Goal: Information Seeking & Learning: Learn about a topic

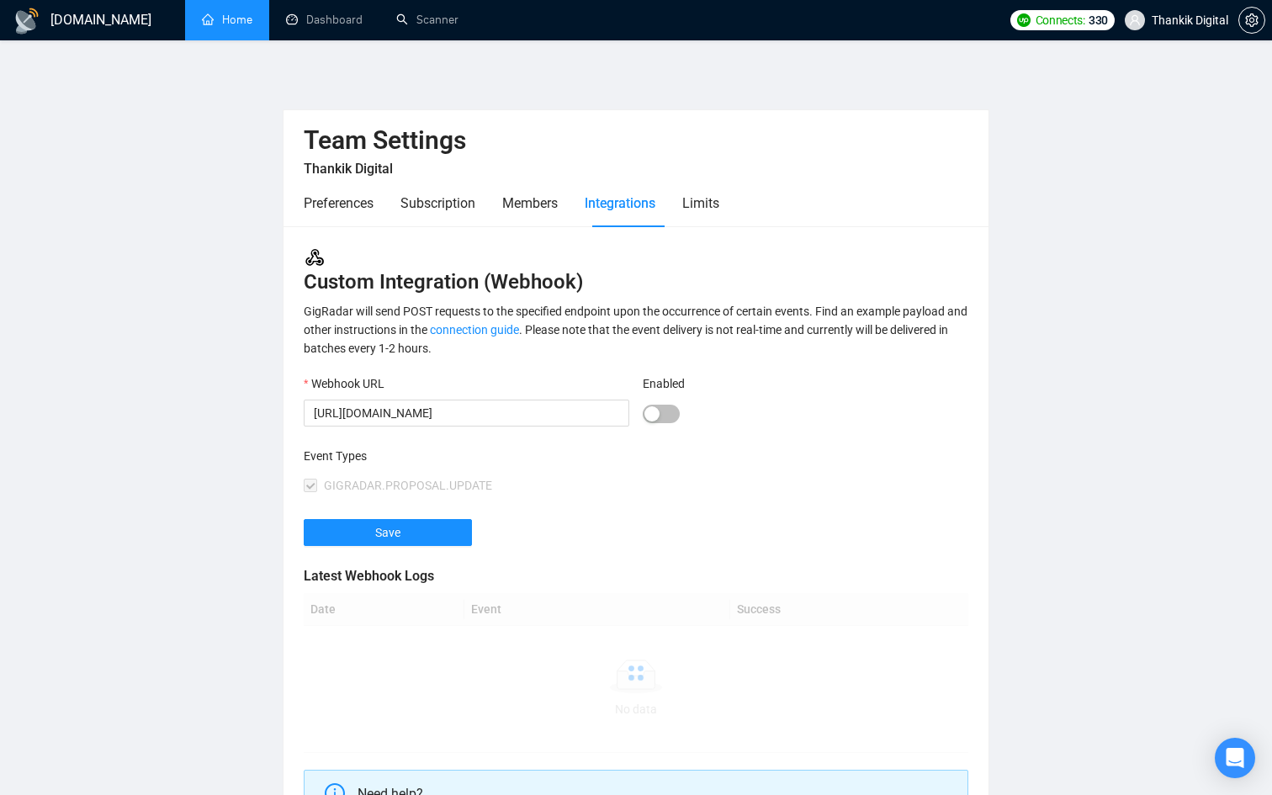
click at [245, 39] on li "Home" at bounding box center [227, 20] width 84 height 40
click at [1230, 758] on icon "Open Intercom Messenger" at bounding box center [1233, 756] width 28 height 28
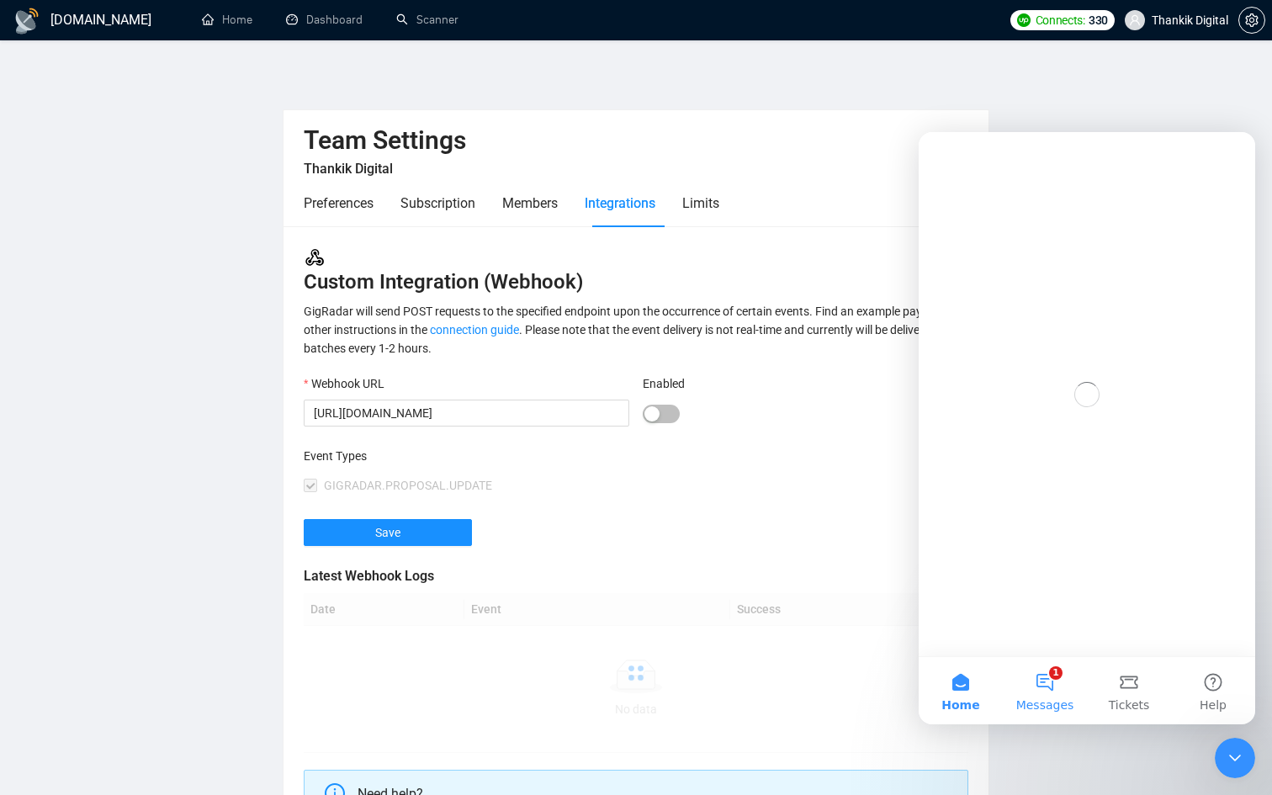
click at [1053, 688] on button "1 Messages" at bounding box center [1045, 690] width 84 height 67
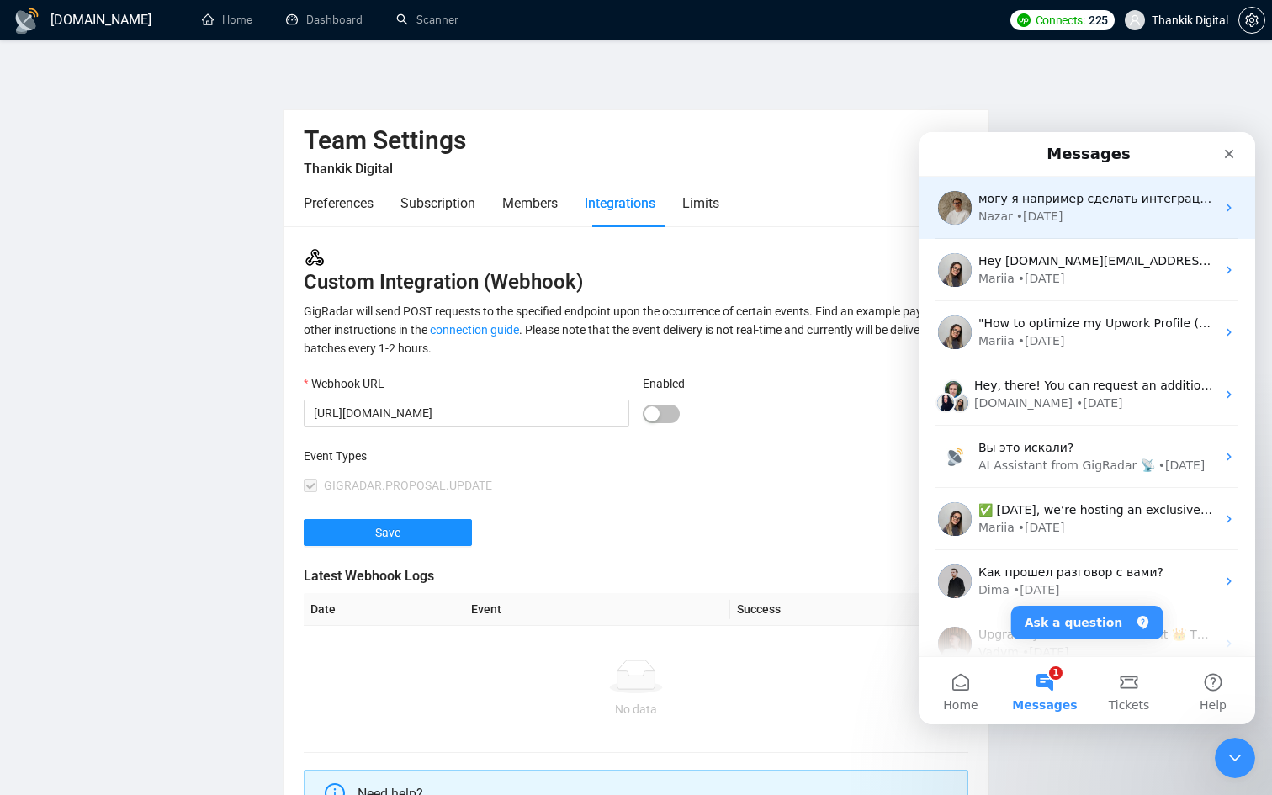
click at [1066, 183] on div "могу я например сделать интеграцию с. notion? Nazar • [DATE]" at bounding box center [1087, 208] width 337 height 62
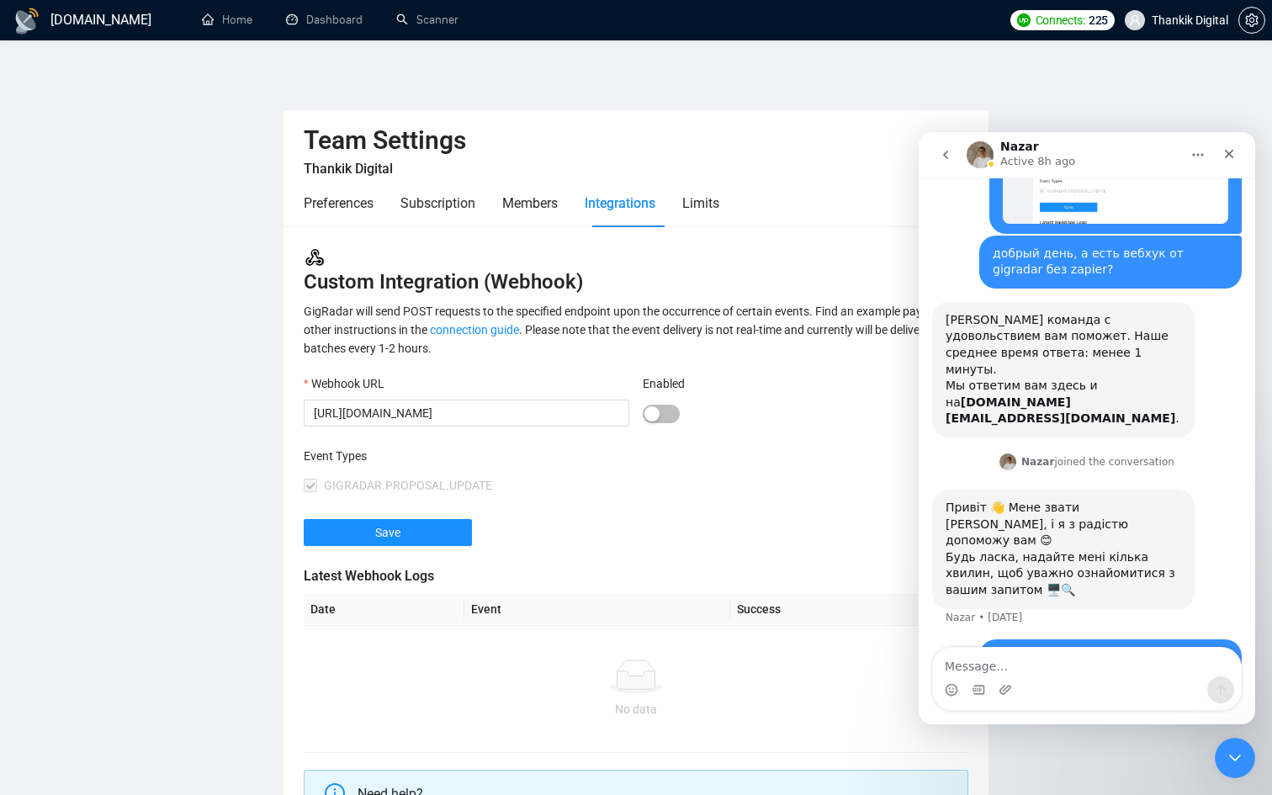
scroll to position [155, 0]
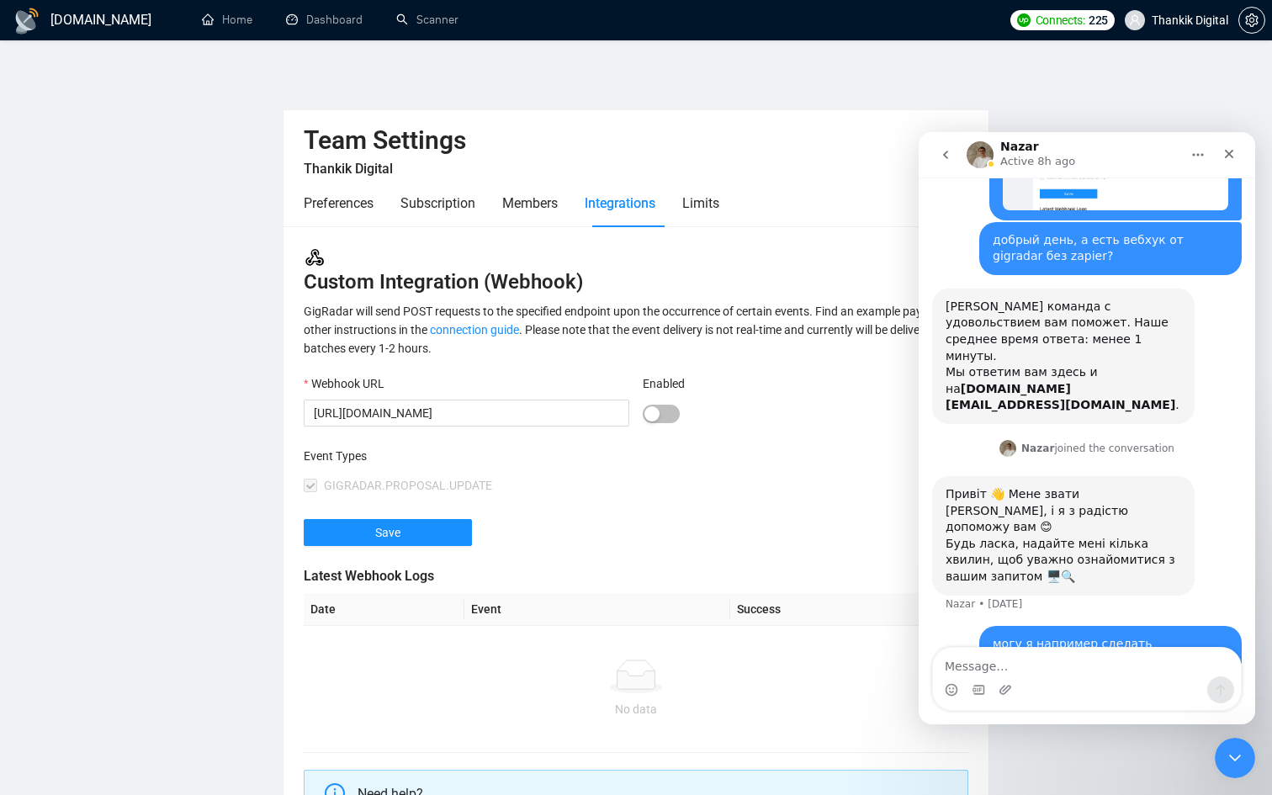
type textarea "?"
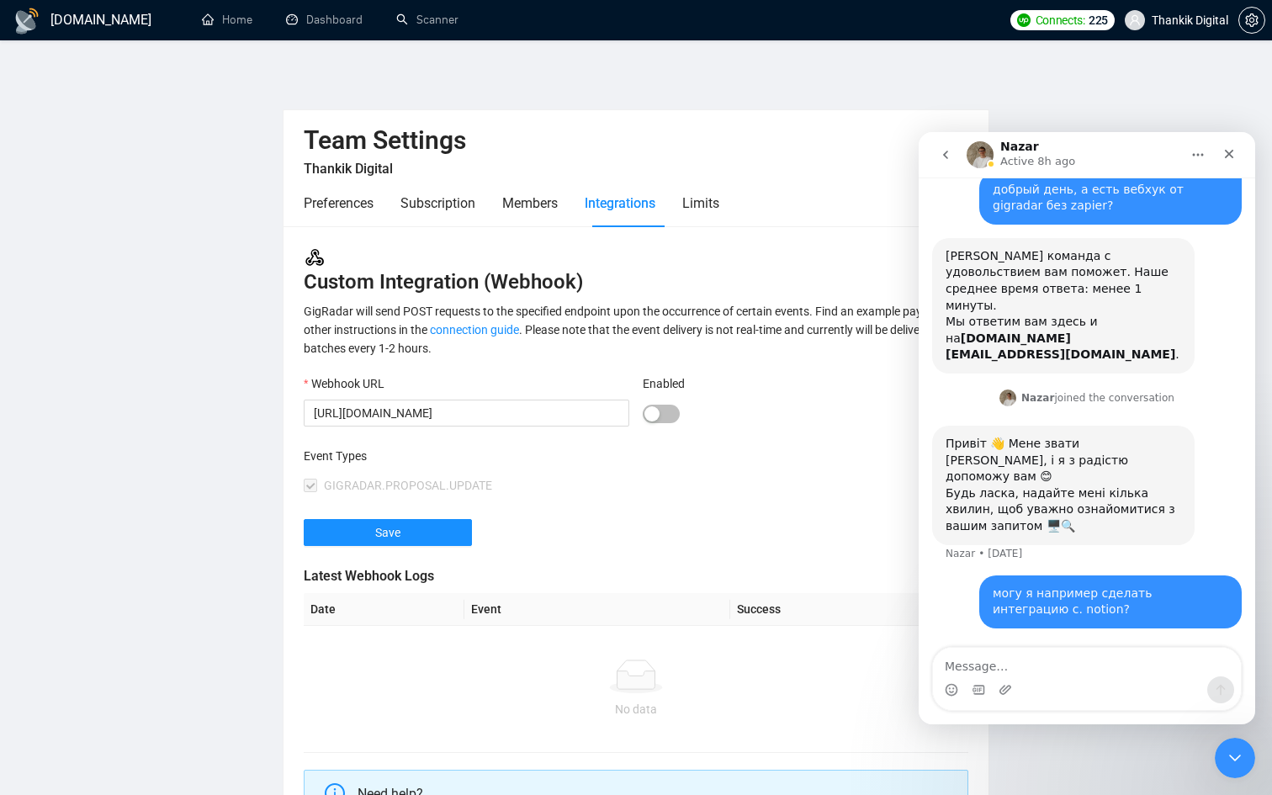
scroll to position [250, 0]
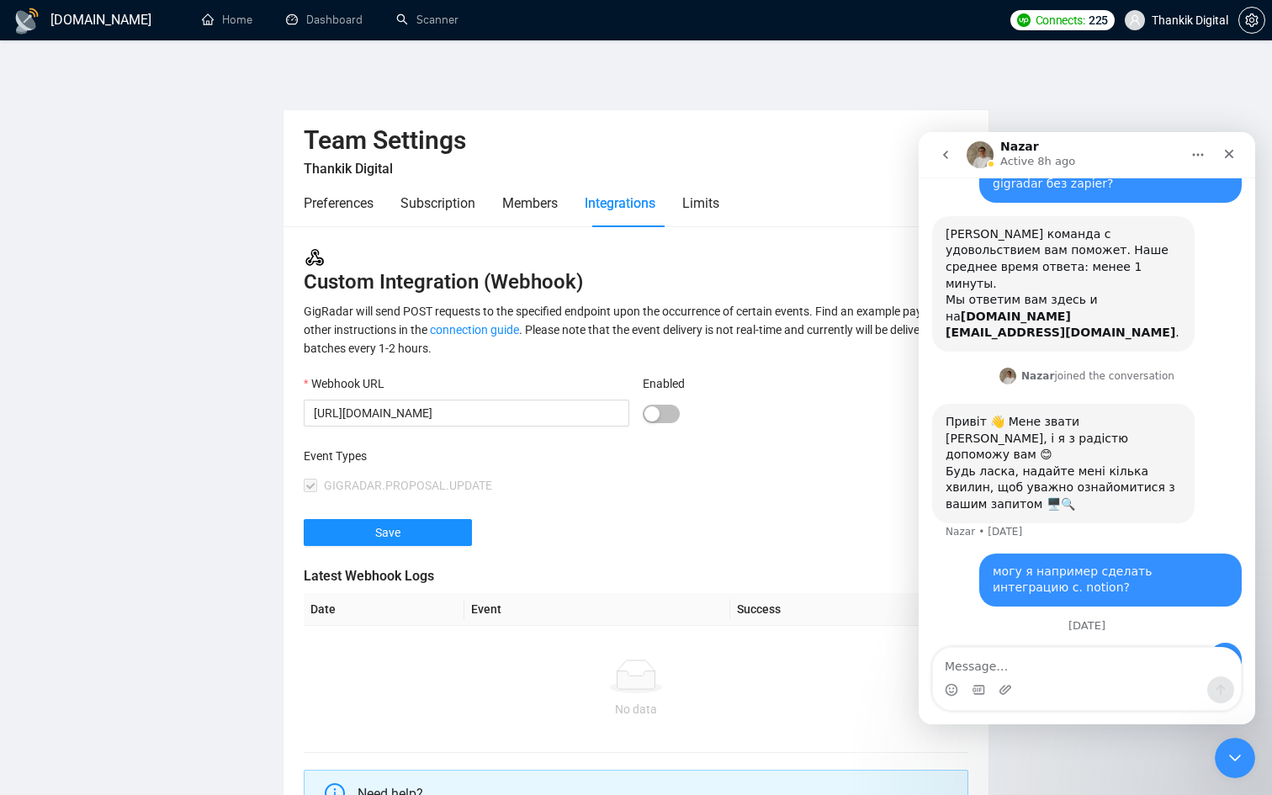
click at [253, 380] on main "Team Settings Thankik Digital Preferences Subscription Members Integrations Lim…" at bounding box center [636, 485] width 1218 height 837
click at [230, 25] on link "Home" at bounding box center [227, 20] width 50 height 14
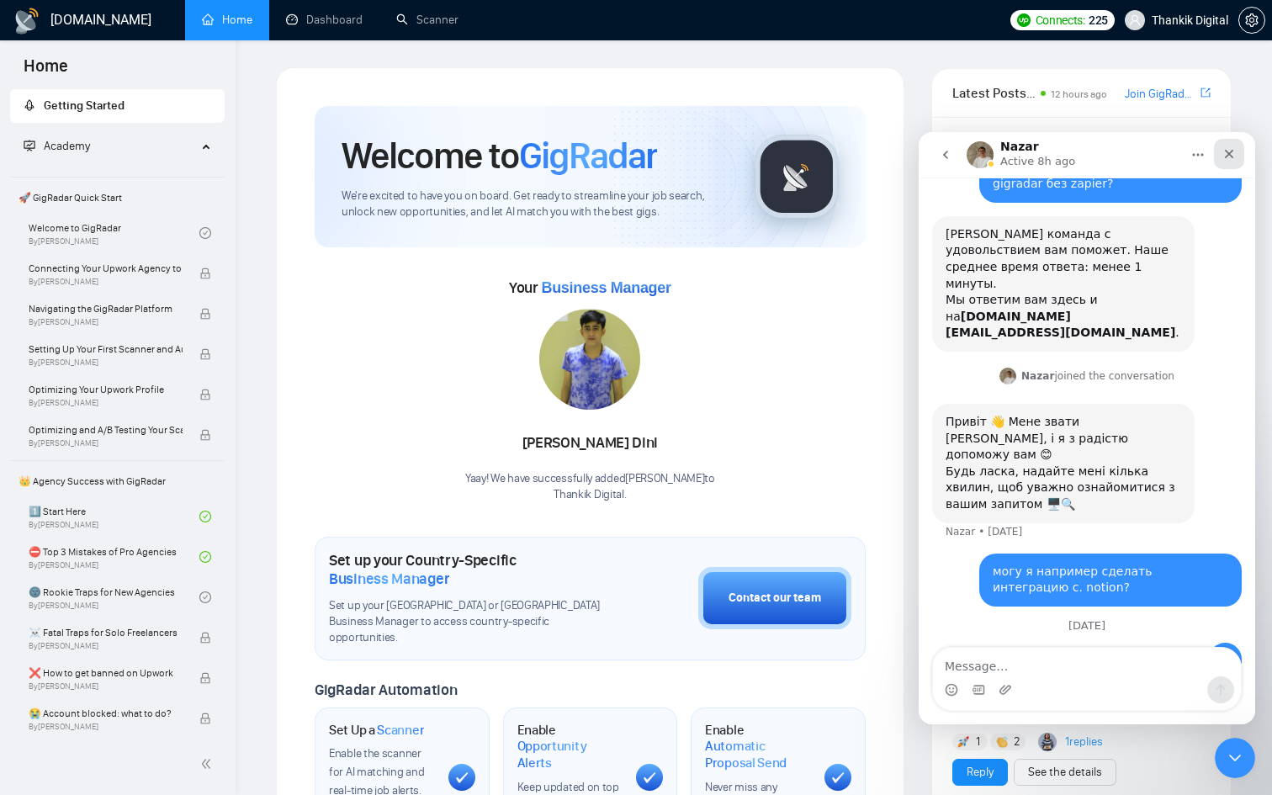
click at [1221, 151] on div "Close" at bounding box center [1229, 154] width 30 height 30
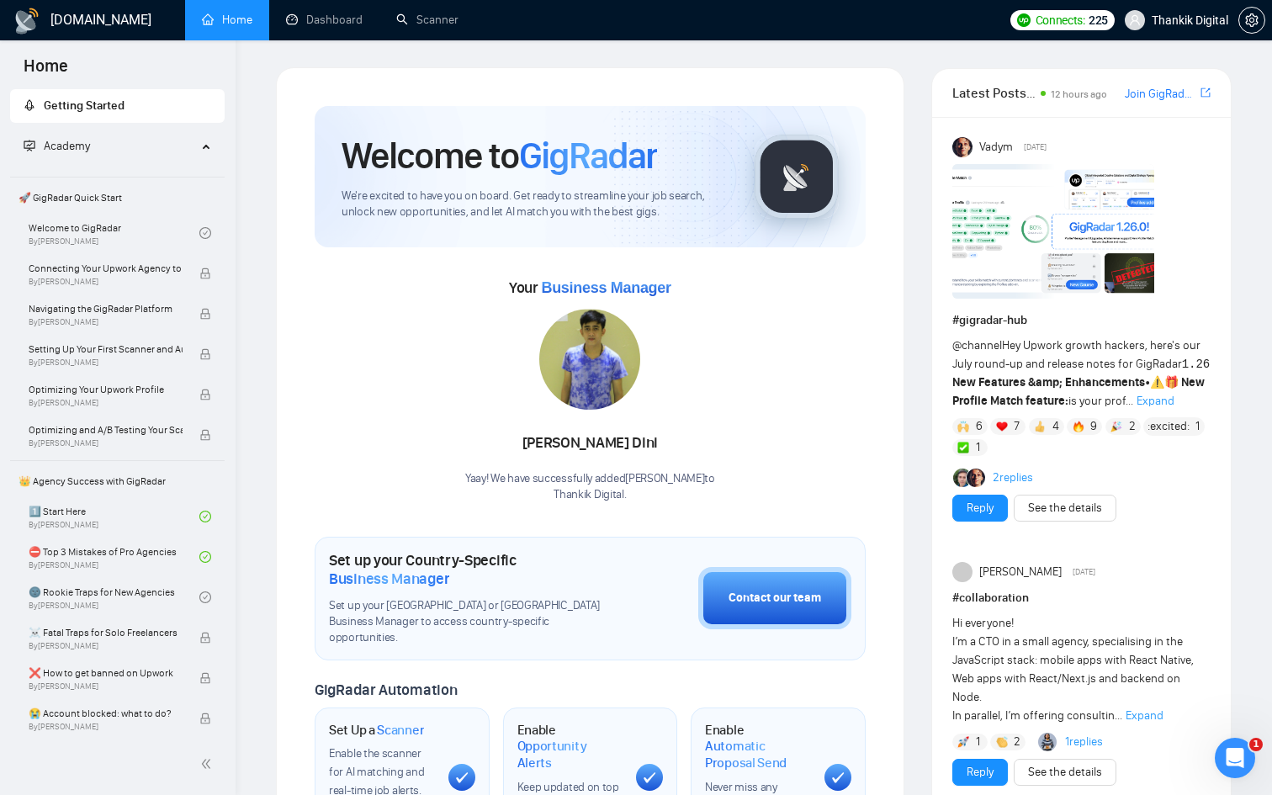
scroll to position [250, 0]
click at [326, 27] on link "Dashboard" at bounding box center [324, 20] width 77 height 14
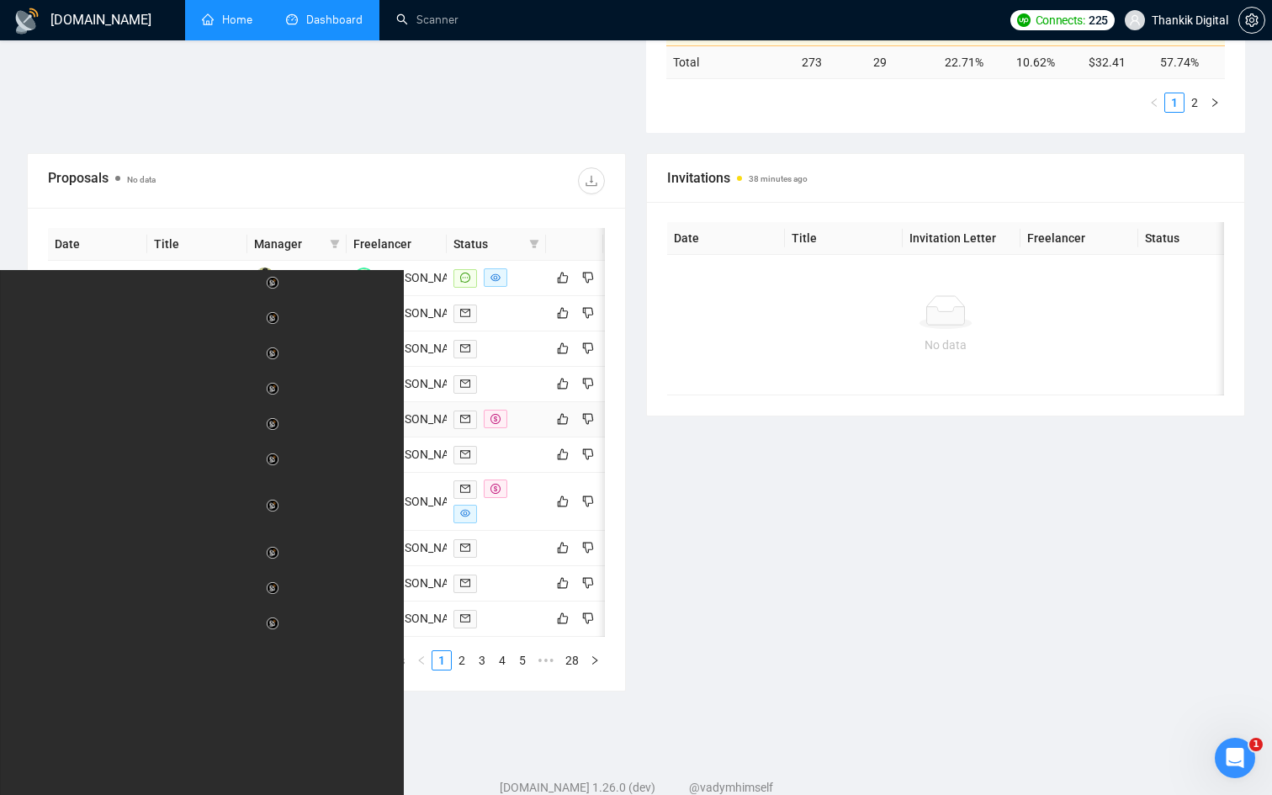
scroll to position [546, 0]
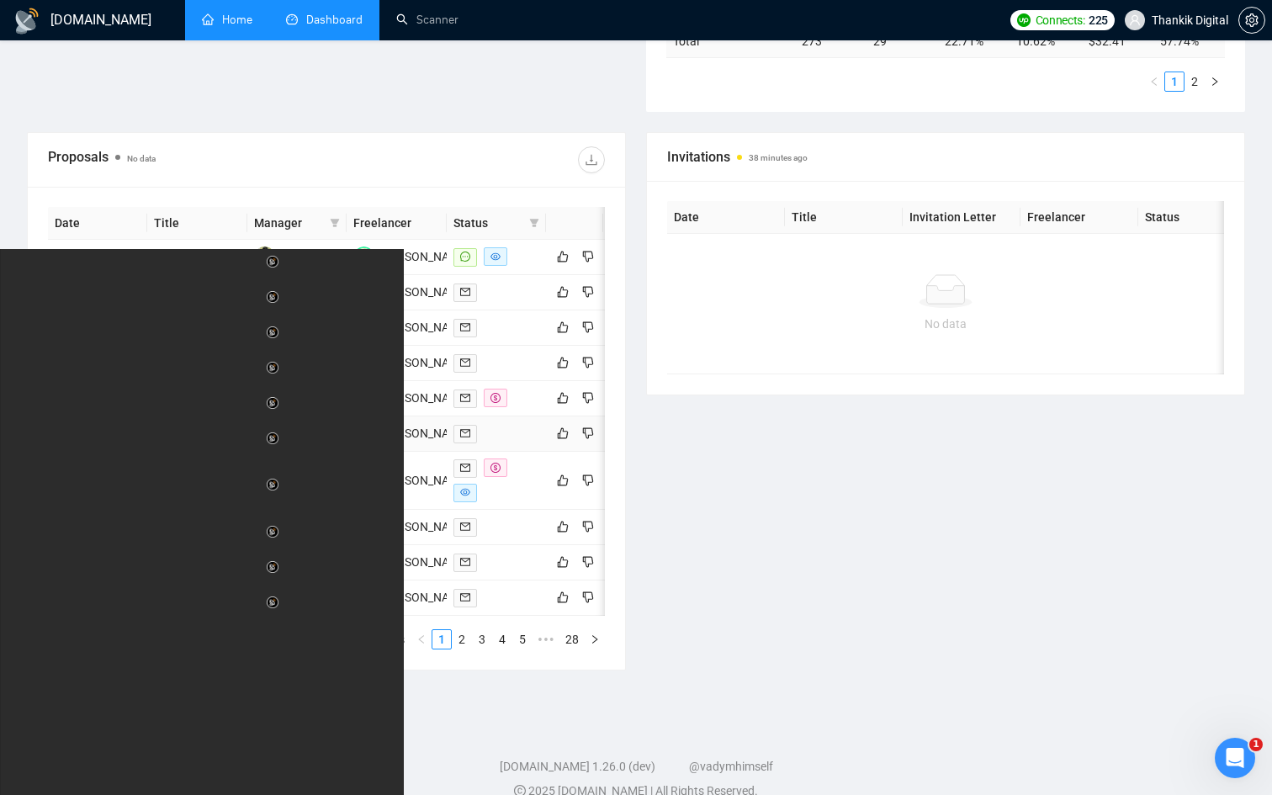
click at [181, 440] on link "Shopify Development for Protein brand" at bounding box center [255, 433] width 202 height 13
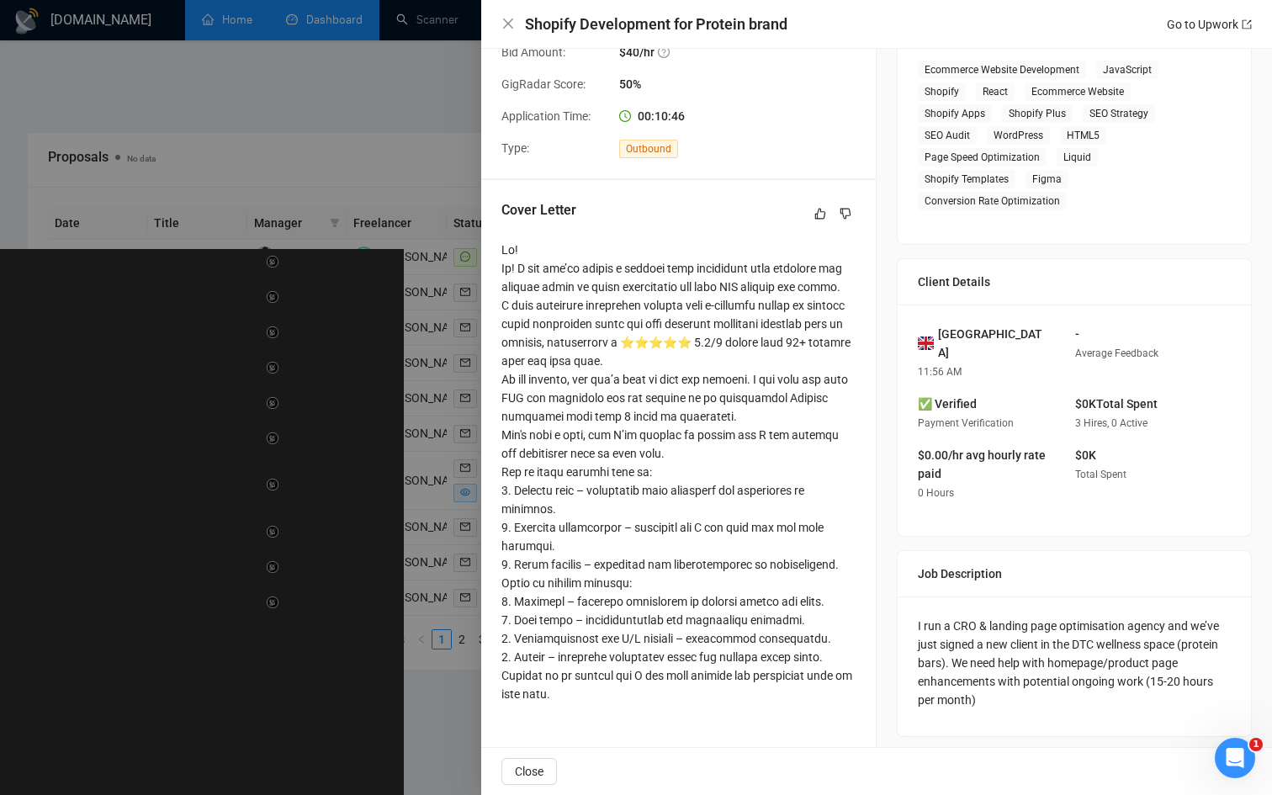
scroll to position [310, 0]
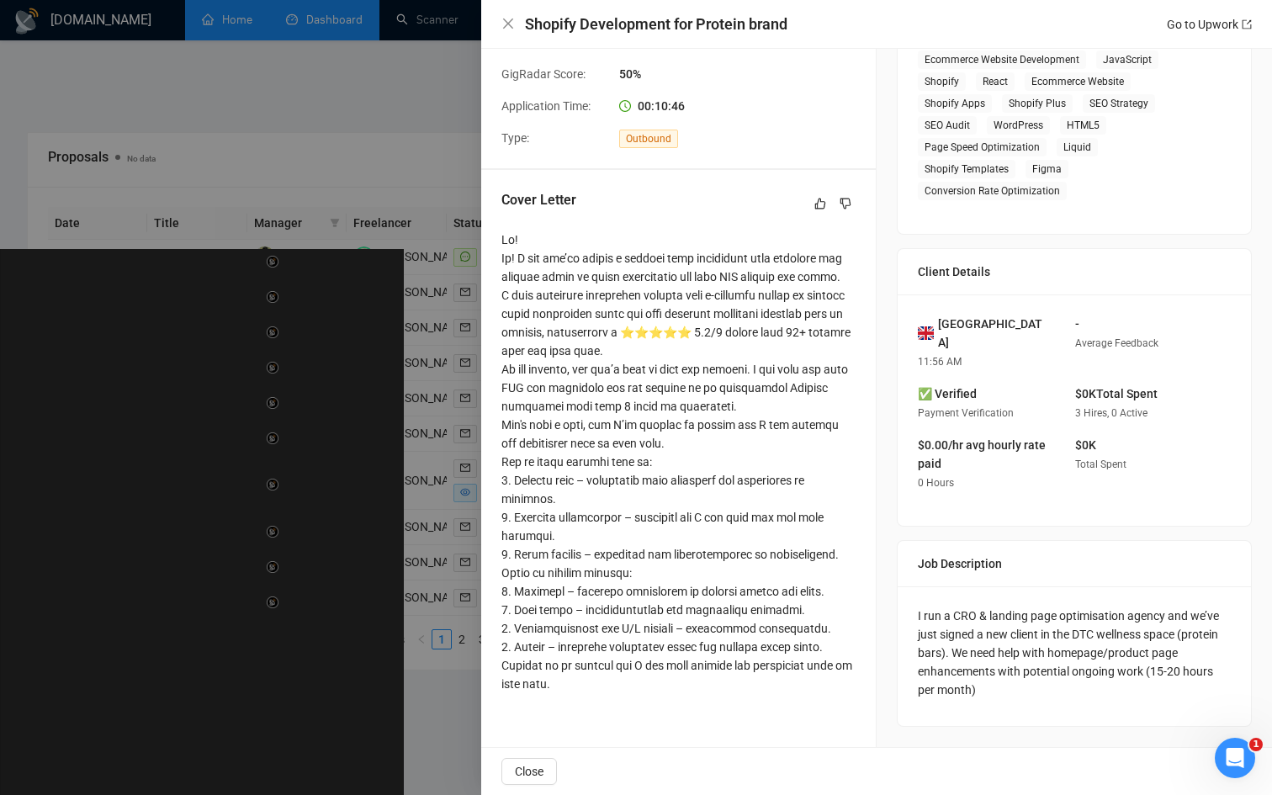
click at [300, 489] on div at bounding box center [636, 397] width 1272 height 795
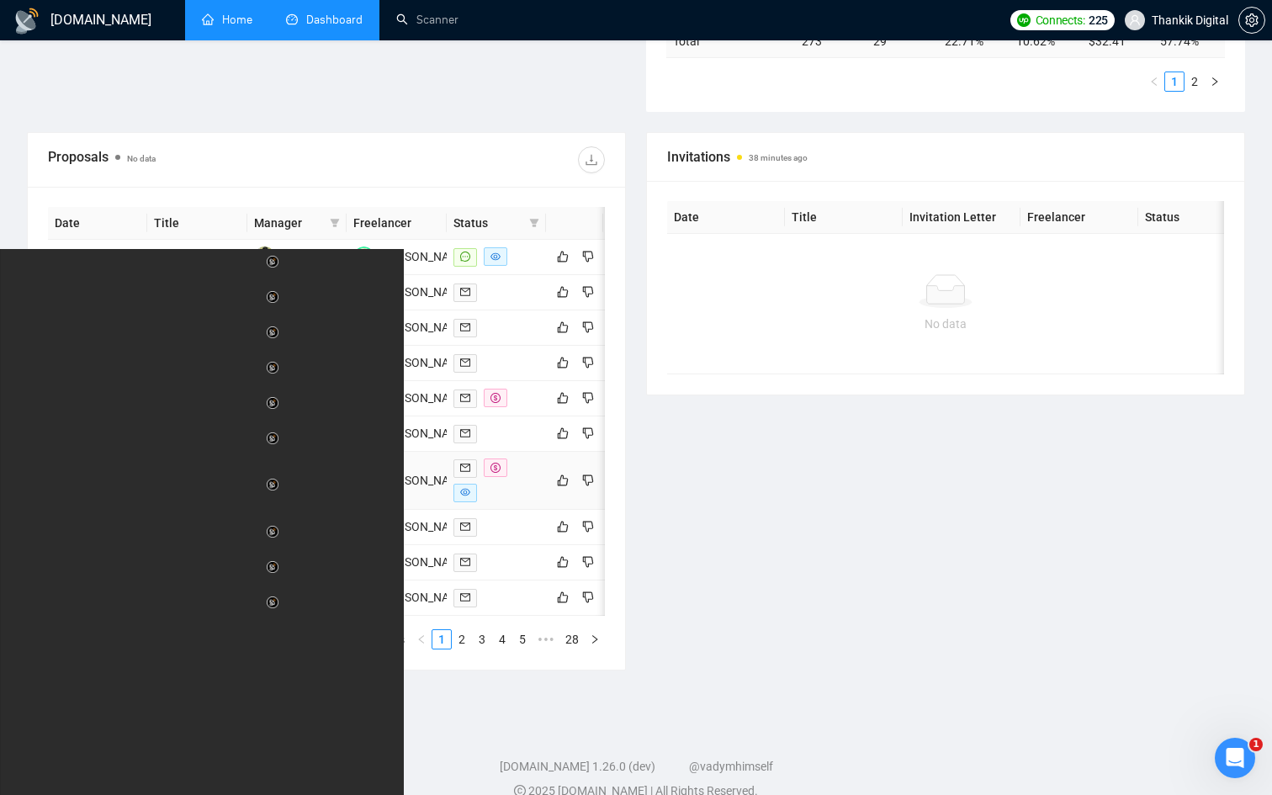
click at [195, 510] on td "Shopify UX/UI Designer (Theme Customization & CRO Focus)" at bounding box center [196, 481] width 99 height 58
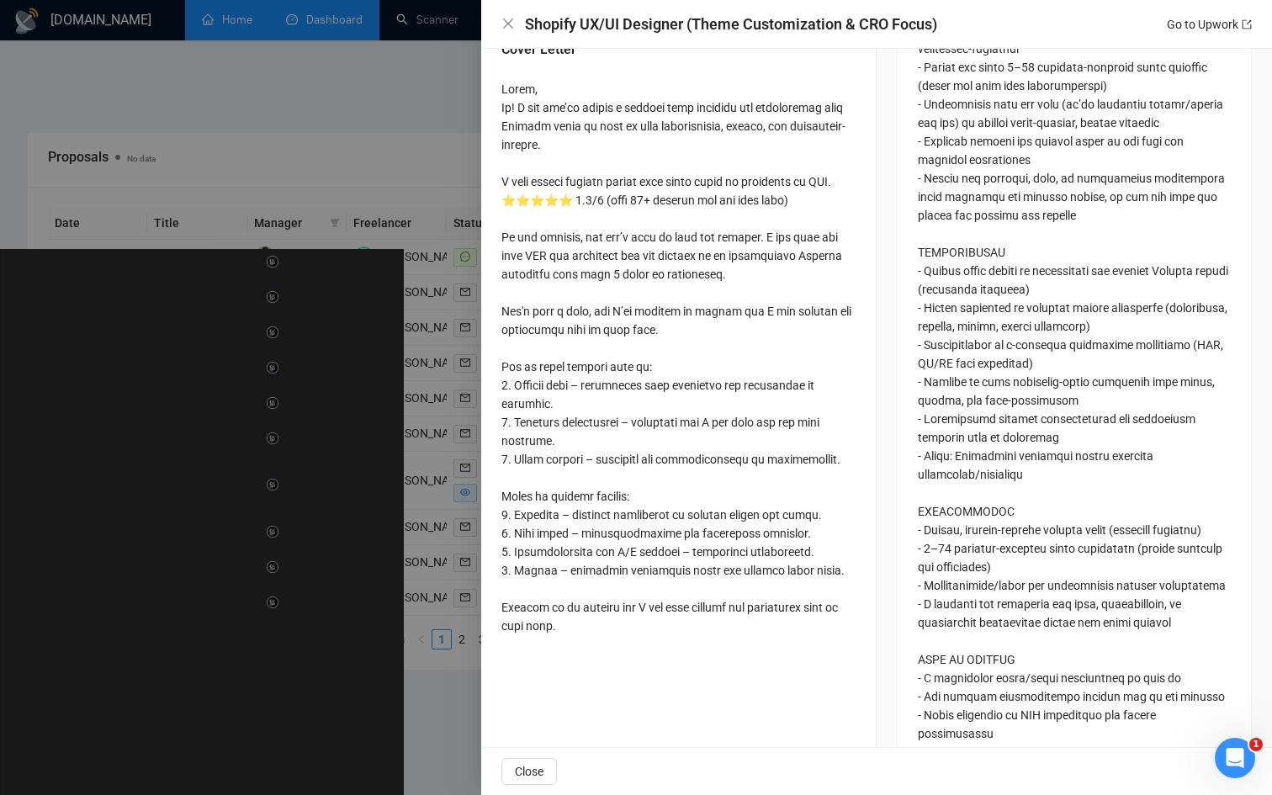
scroll to position [1240, 0]
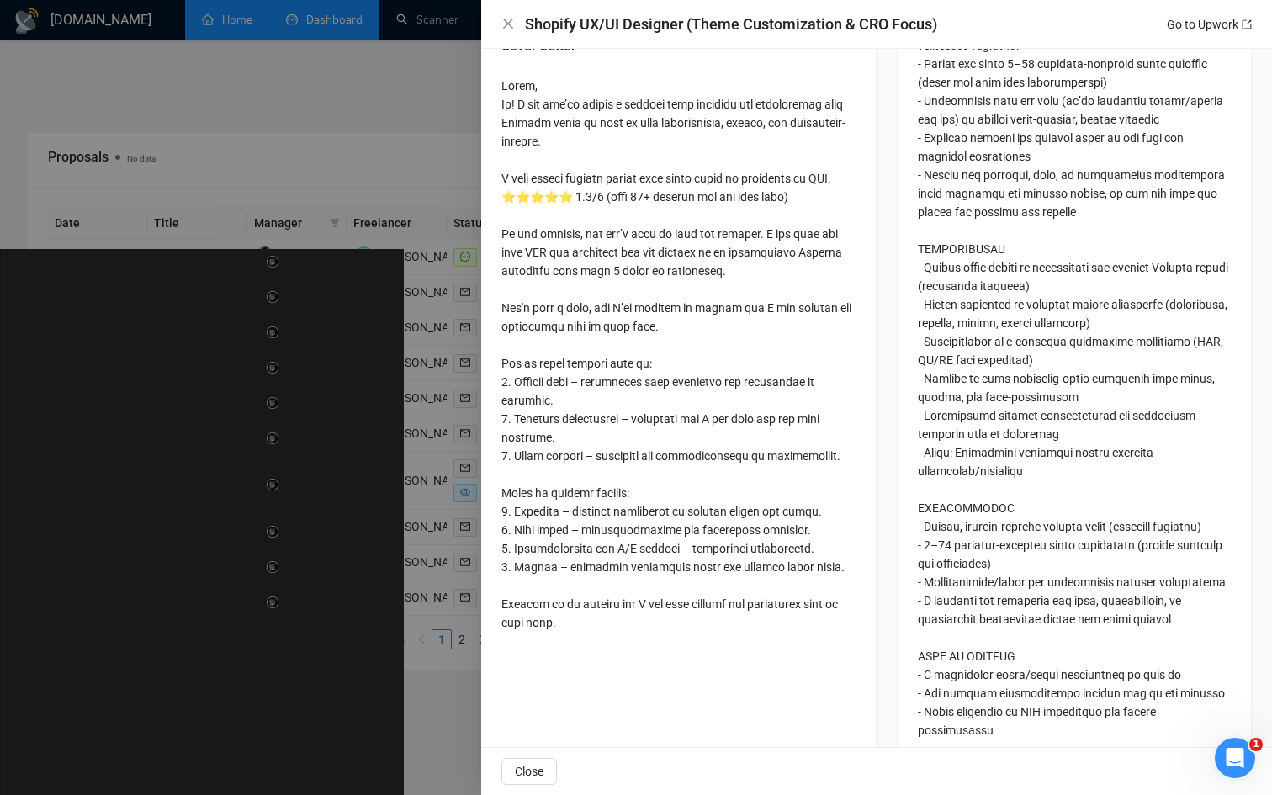
click at [237, 596] on div at bounding box center [636, 397] width 1272 height 795
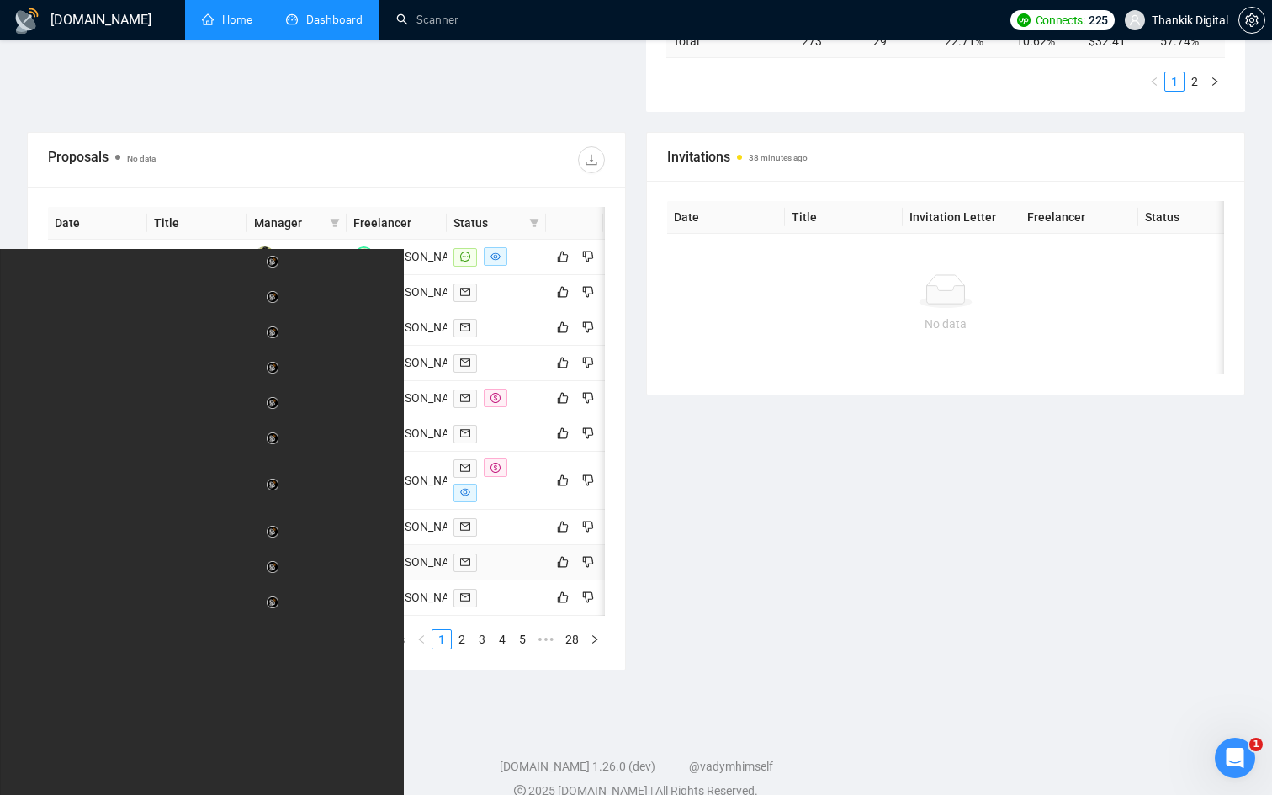
click at [183, 581] on td "Shopify Page Development for Corporate Orders" at bounding box center [196, 562] width 99 height 35
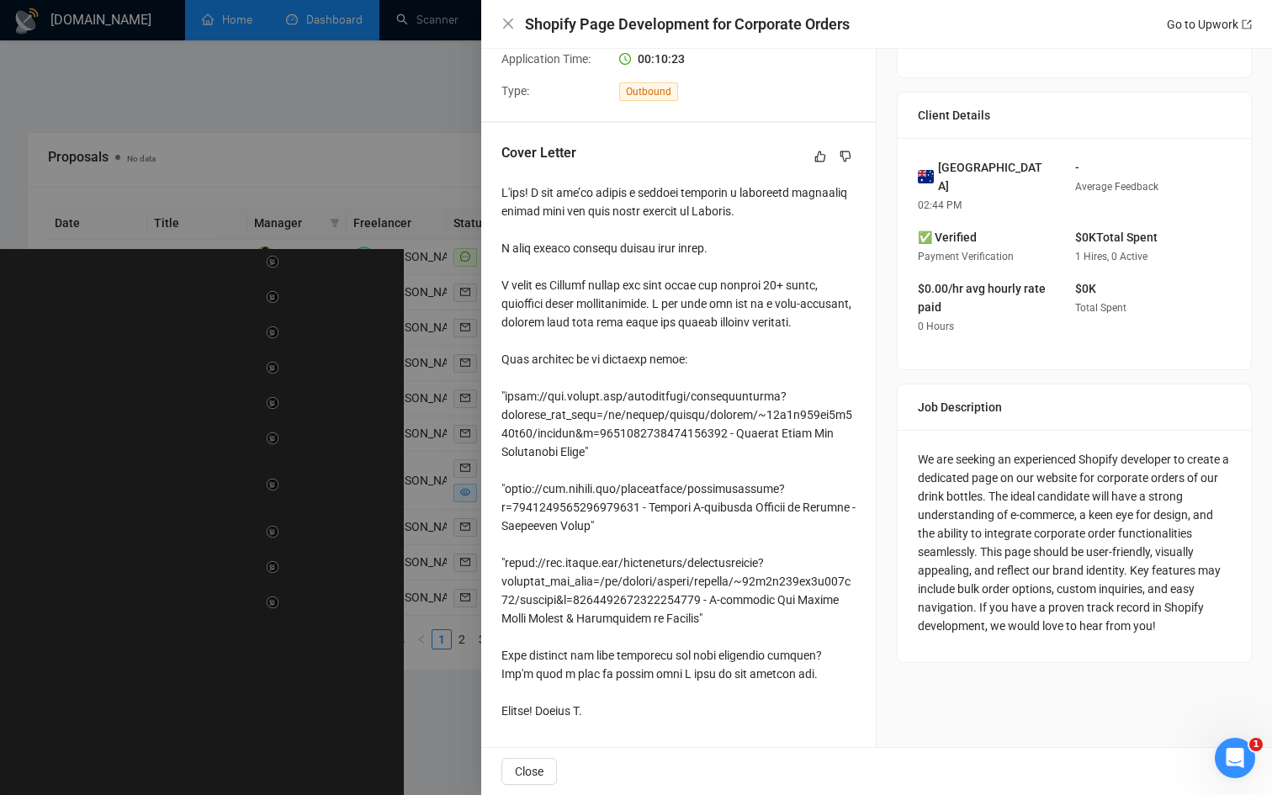
click at [399, 506] on div at bounding box center [636, 397] width 1272 height 795
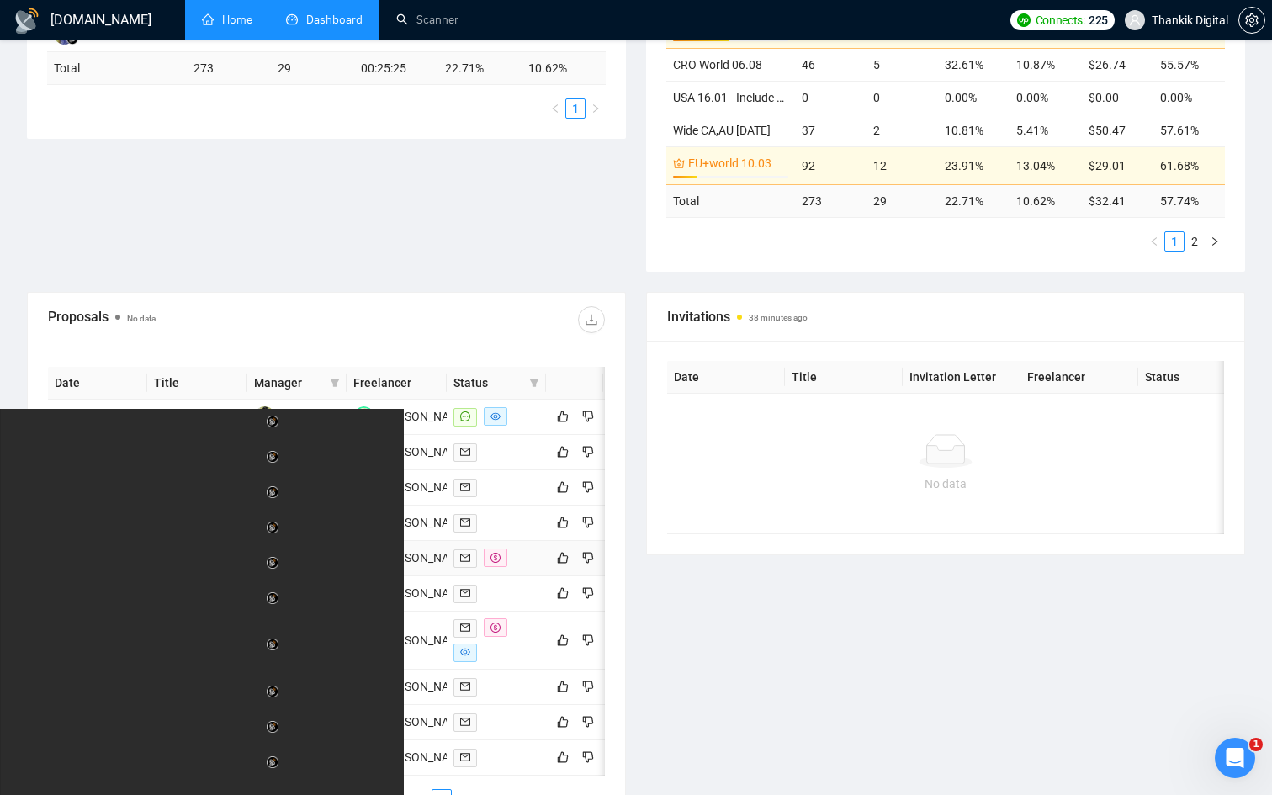
scroll to position [733, 0]
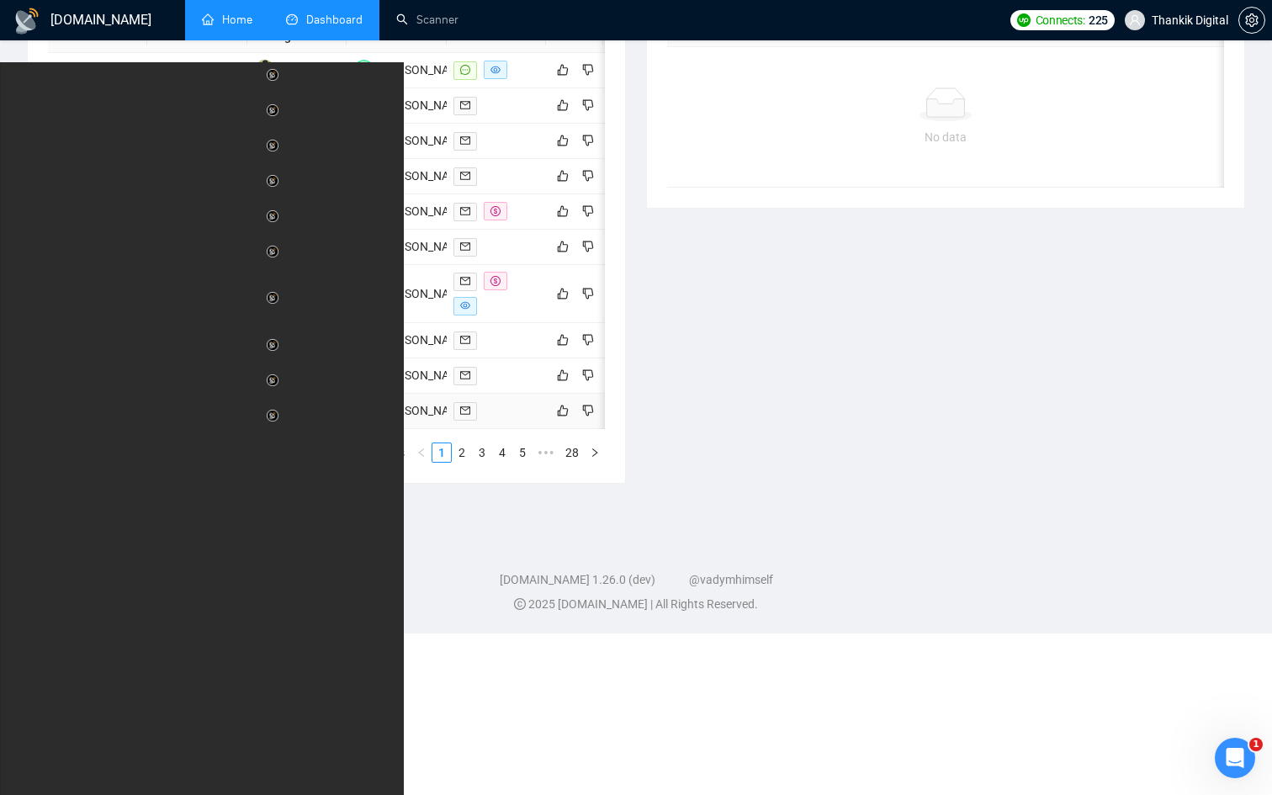
click at [209, 429] on td "Lifecycle & Retention Manager" at bounding box center [196, 411] width 99 height 35
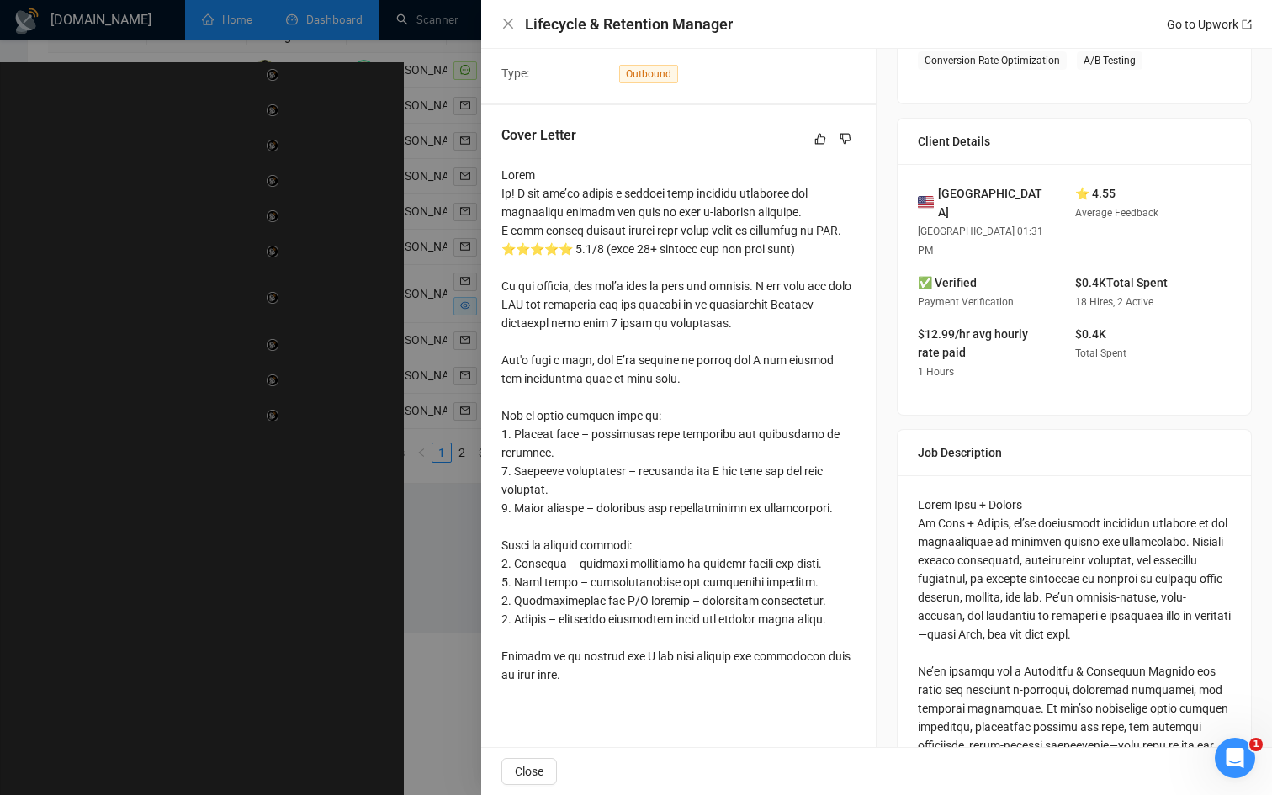
click at [194, 530] on div at bounding box center [636, 397] width 1272 height 795
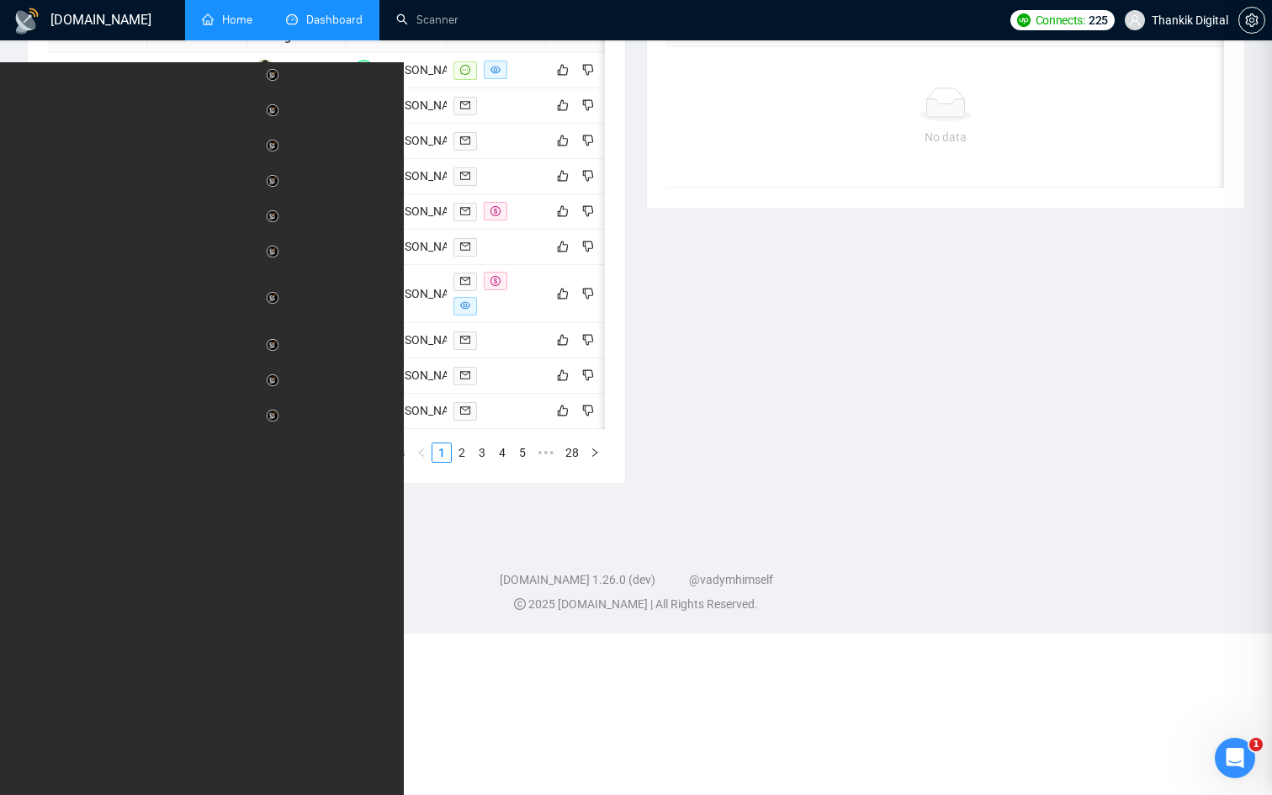
click at [194, 394] on td "Shopify Page Development for Corporate Orders" at bounding box center [196, 375] width 99 height 35
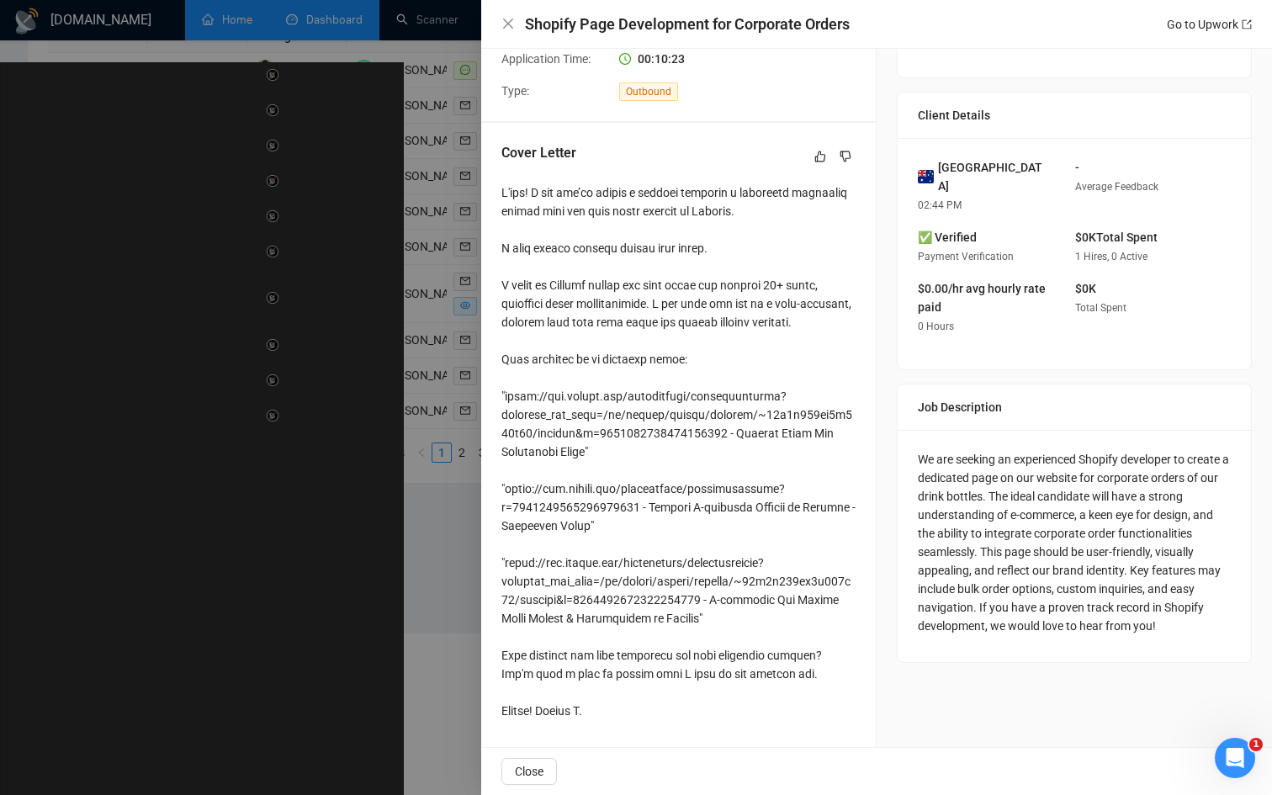
click at [194, 530] on div at bounding box center [636, 397] width 1272 height 795
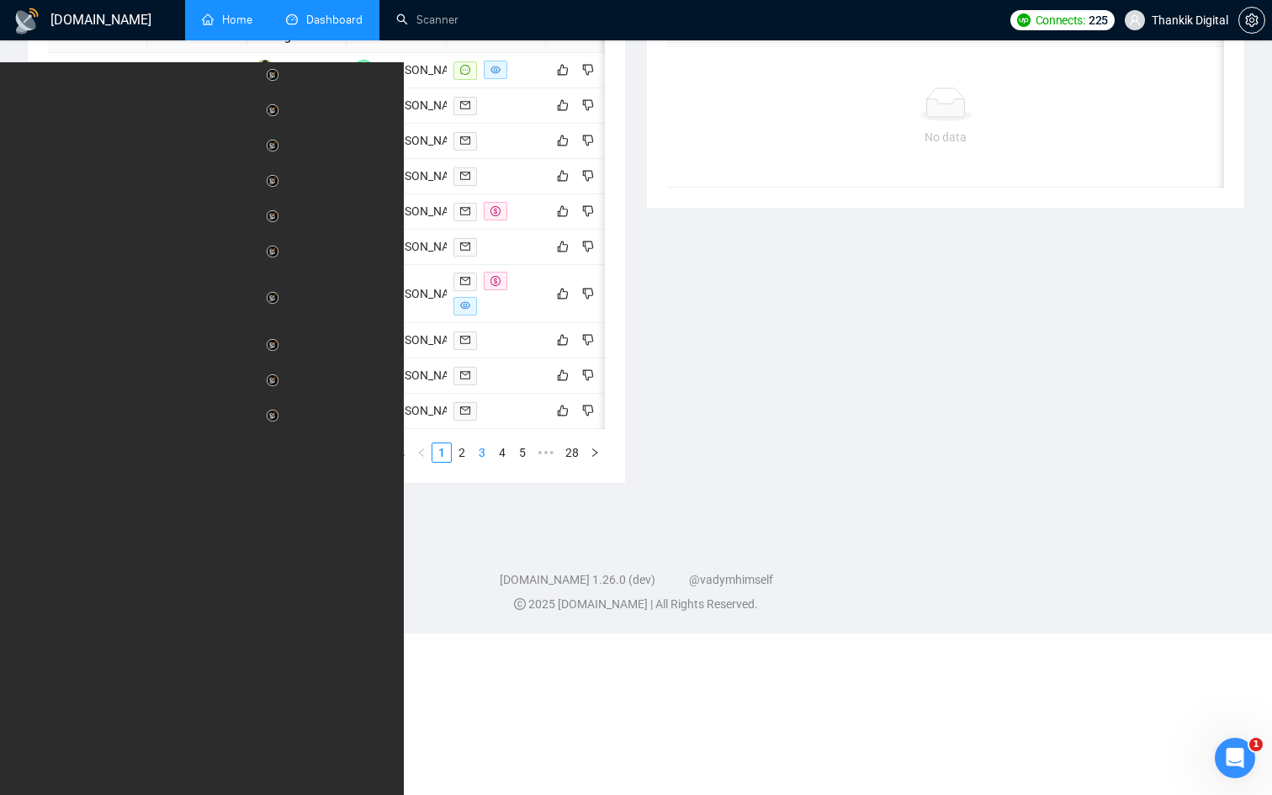
click at [489, 462] on link "3" at bounding box center [482, 452] width 19 height 19
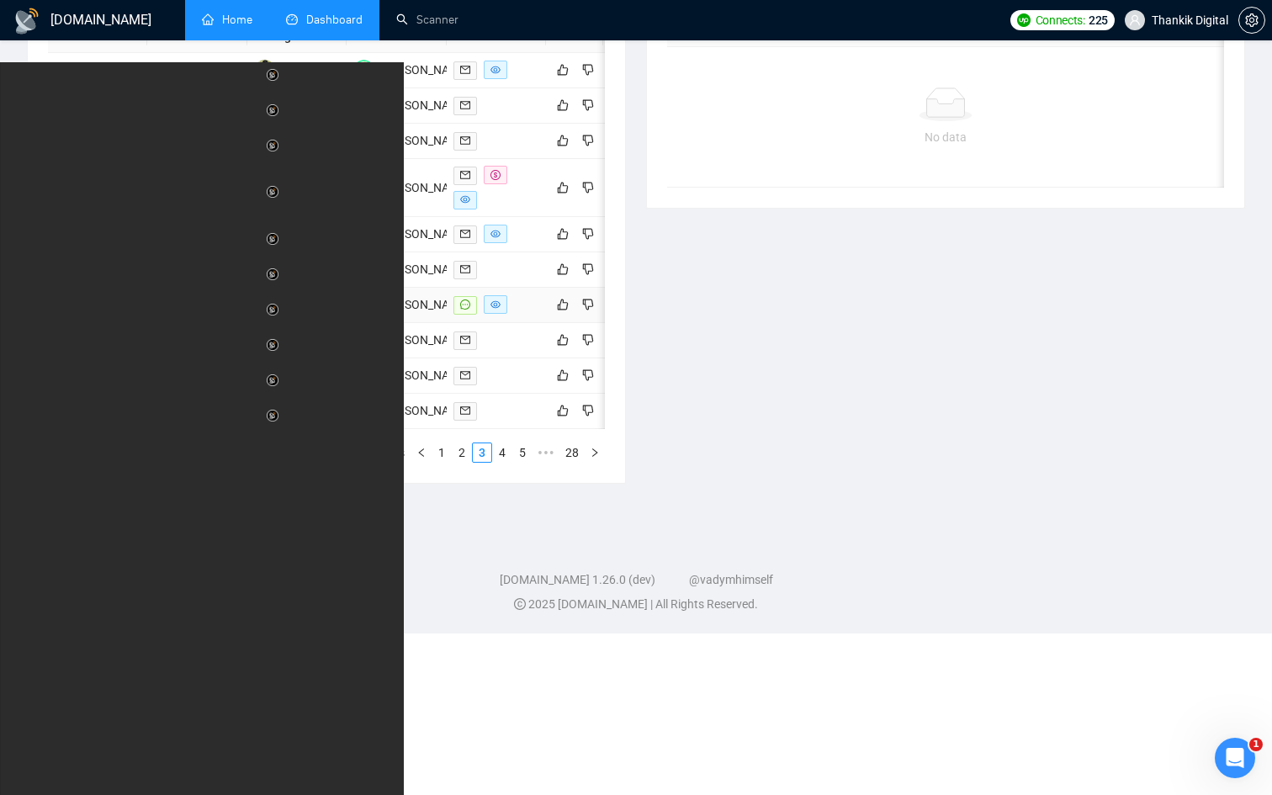
click at [203, 323] on td "Shopify Website Development for Juice Cleanse and Delivery Business" at bounding box center [196, 305] width 99 height 35
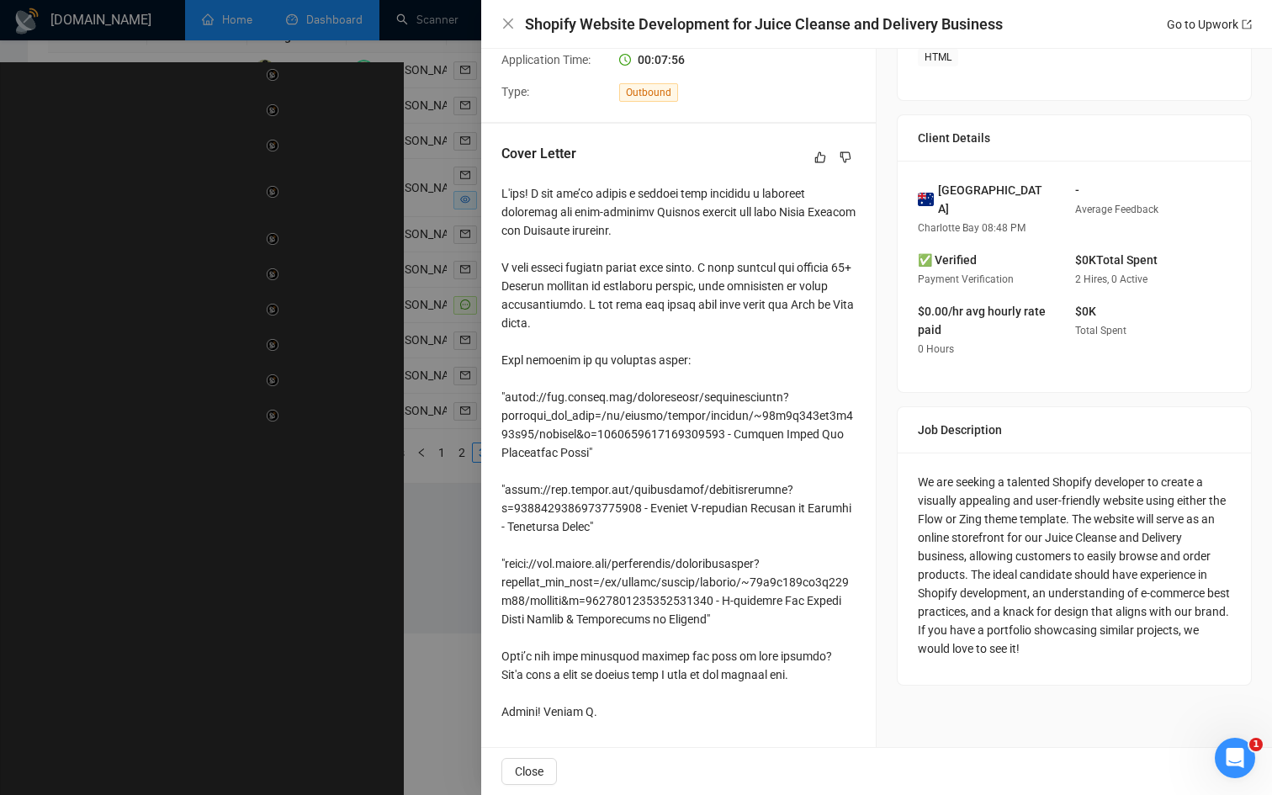
click at [199, 391] on div at bounding box center [636, 397] width 1272 height 795
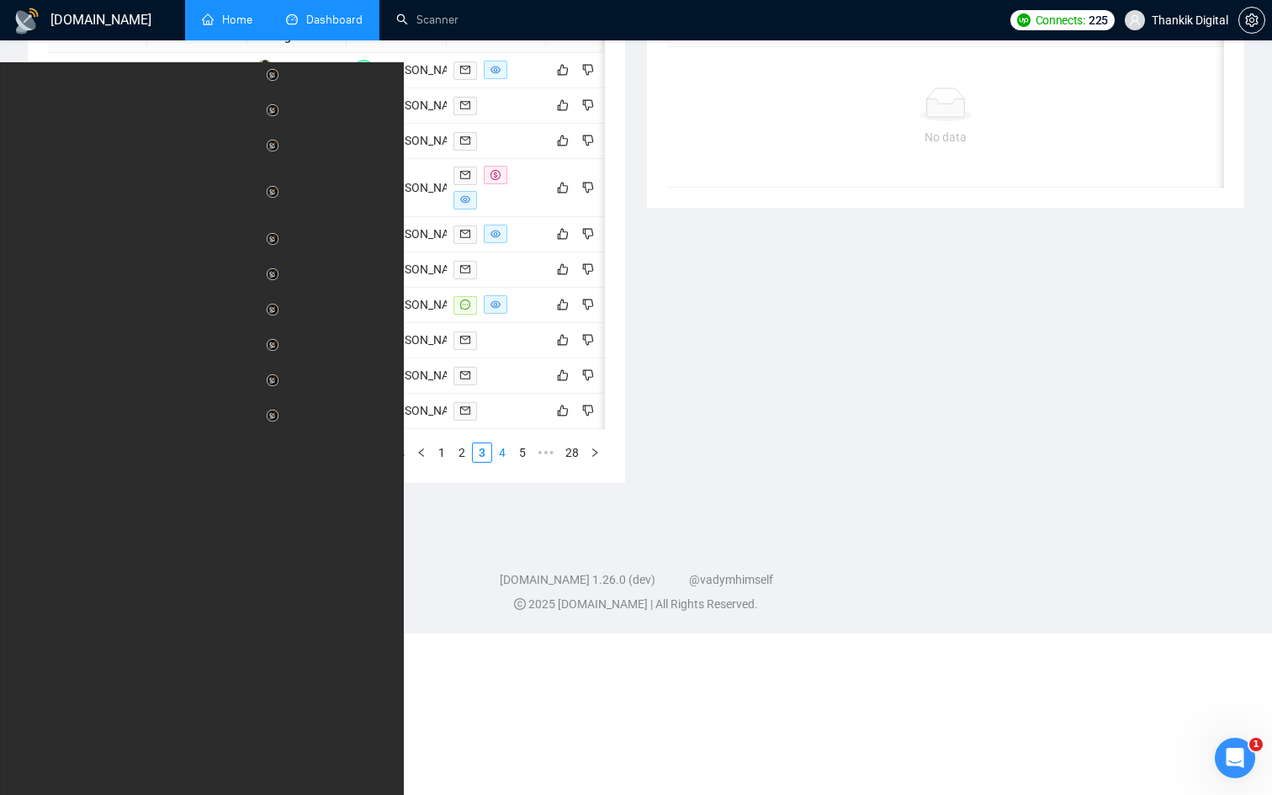
click at [496, 462] on link "4" at bounding box center [502, 452] width 19 height 19
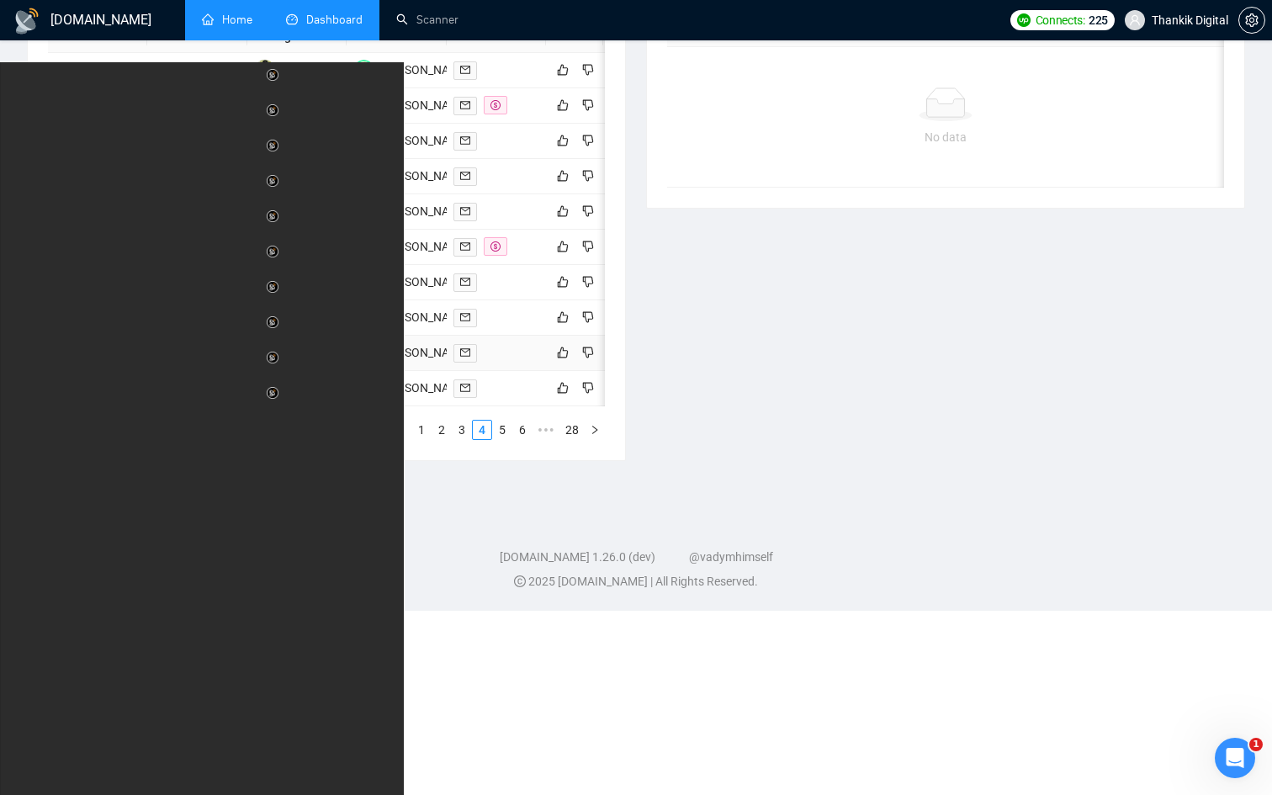
scroll to position [727, 0]
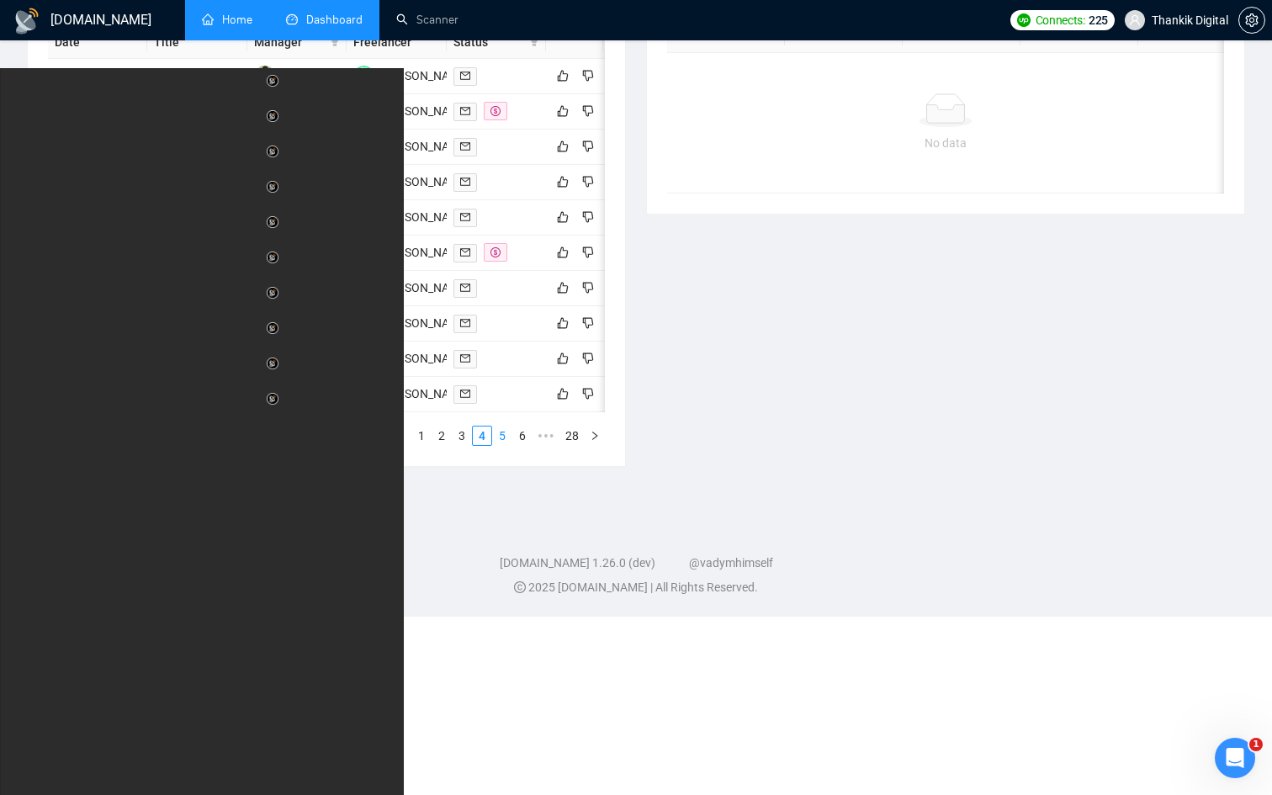
click at [501, 445] on link "5" at bounding box center [502, 436] width 19 height 19
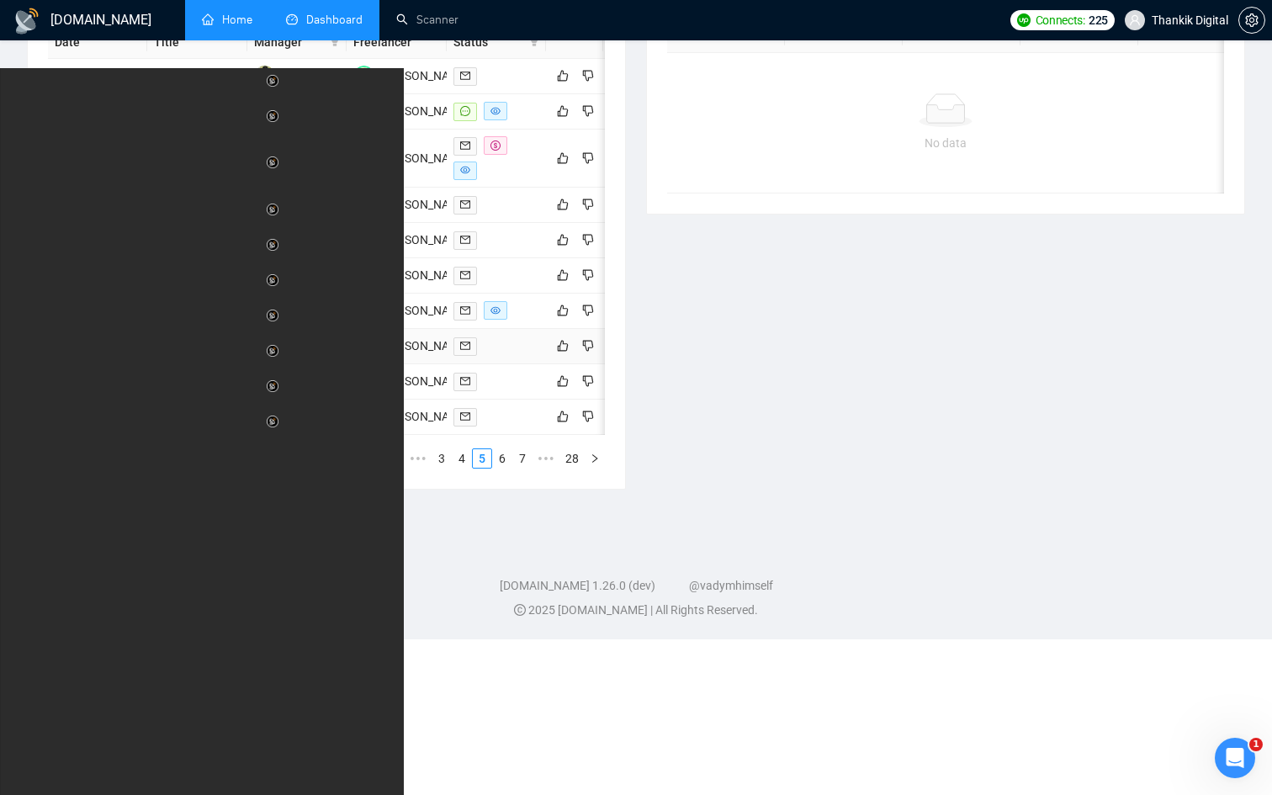
click at [191, 364] on td "Set up of 1 page on Shopify with automated email." at bounding box center [196, 346] width 99 height 35
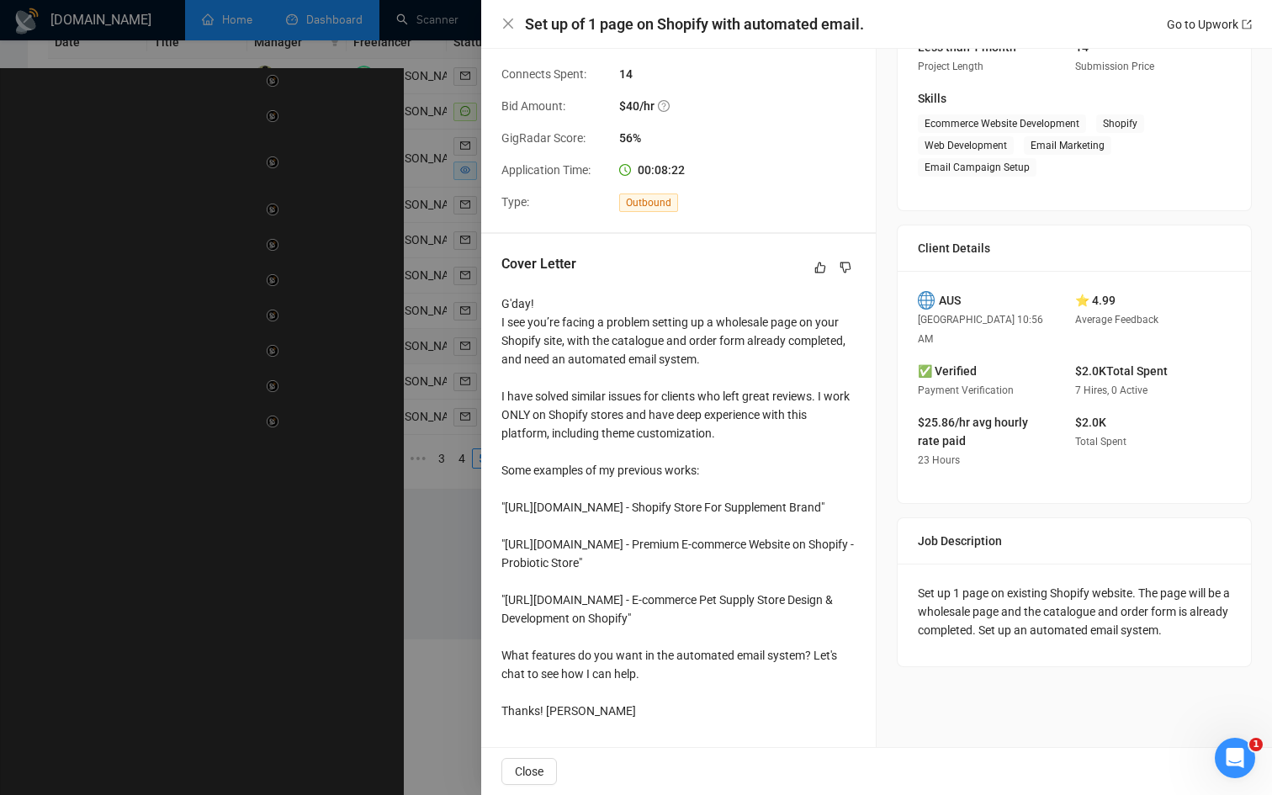
click at [191, 484] on div at bounding box center [636, 397] width 1272 height 795
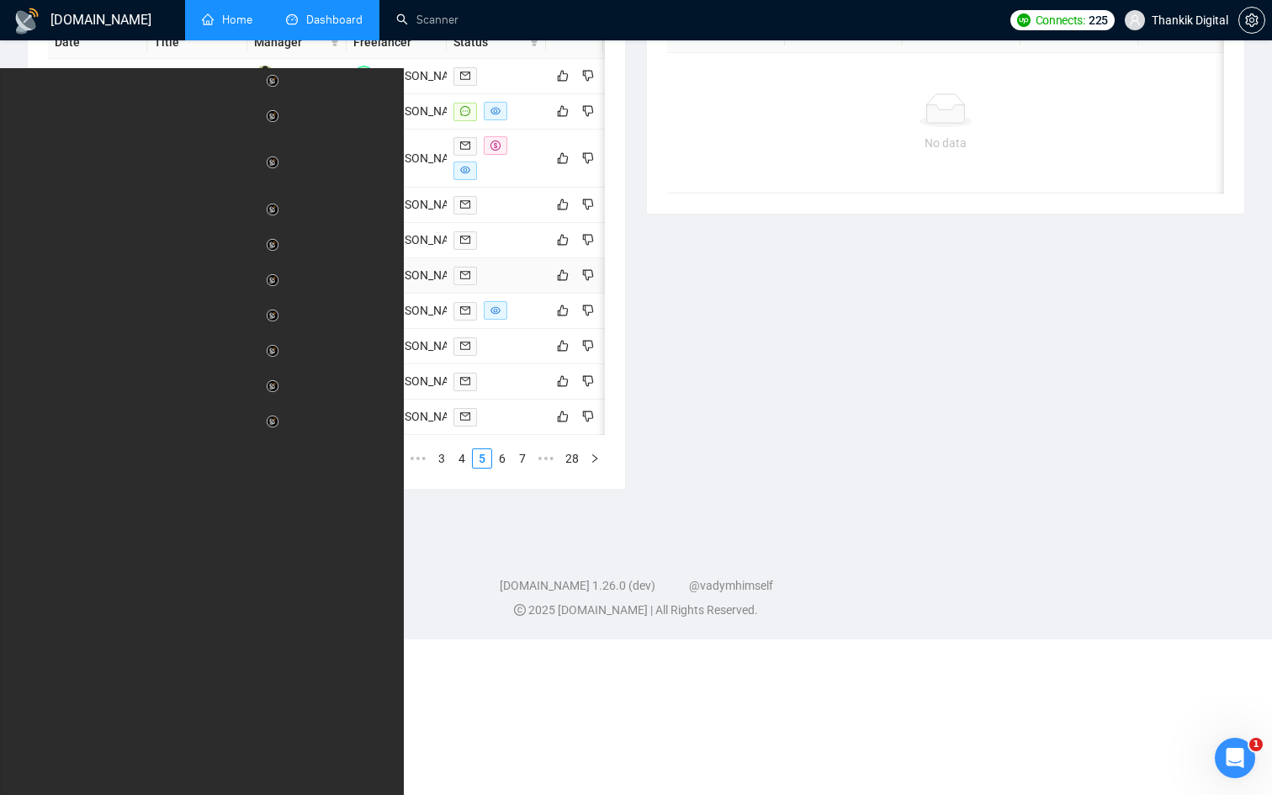
click at [197, 294] on td "Shopify CRO Expert For Self-Improvement Journal" at bounding box center [196, 275] width 99 height 35
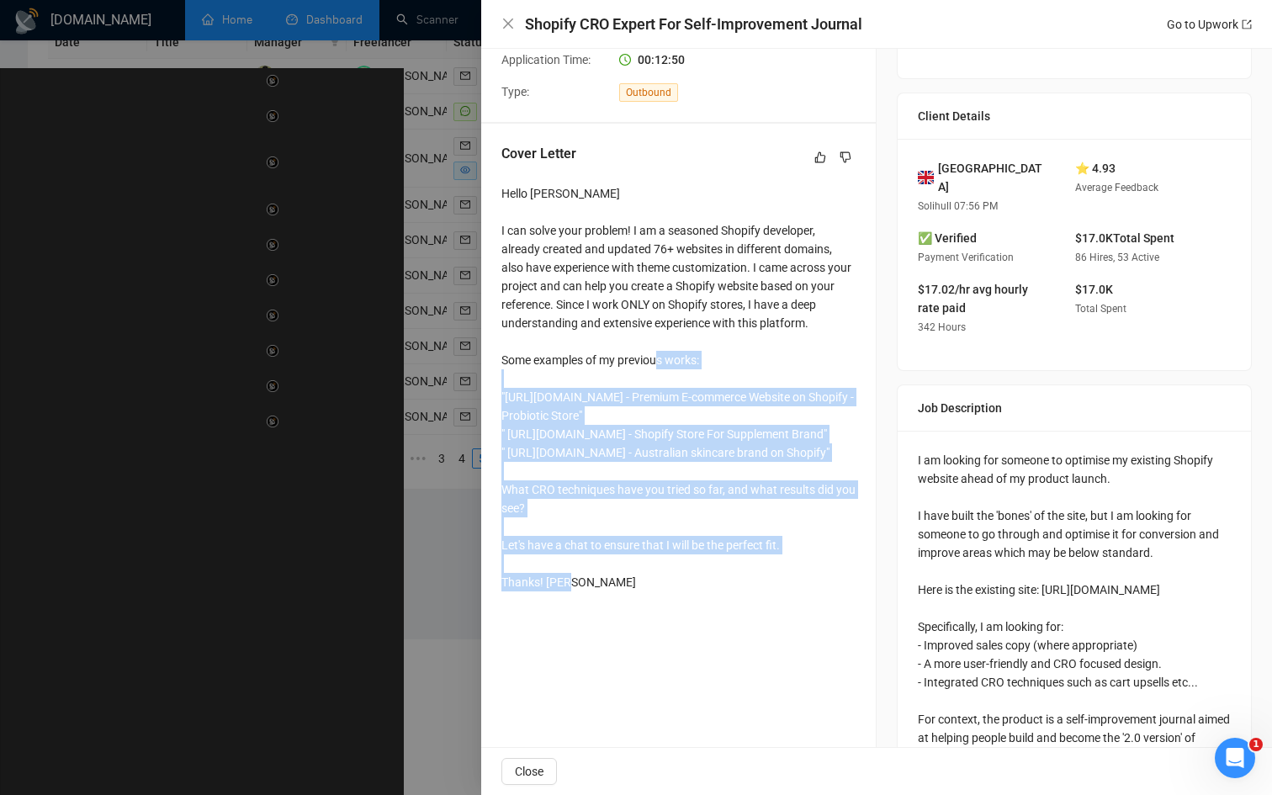
drag, startPoint x: 501, startPoint y: 397, endPoint x: 682, endPoint y: 552, distance: 238.1
click at [682, 552] on div "Cover Letter Hello [PERSON_NAME] I can solve your problem! I am a seasoned Shop…" at bounding box center [678, 371] width 395 height 495
copy div ""[URL][DOMAIN_NAME] - Premium E-commerce Website on Shopify - Probiotic Store" …"
click at [369, 426] on div at bounding box center [636, 397] width 1272 height 795
